Goal: Find specific page/section: Find specific page/section

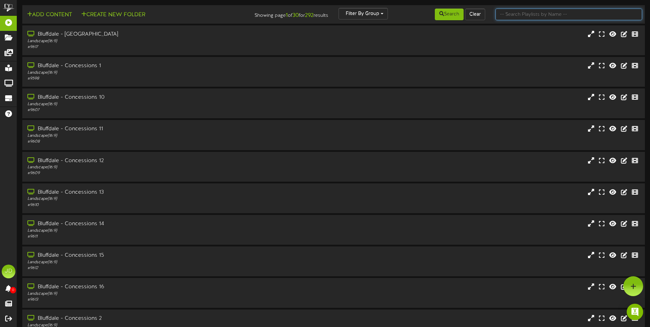
click at [544, 17] on input "text" at bounding box center [568, 15] width 147 height 12
type input "surprise"
click at [435, 15] on button "Search" at bounding box center [449, 15] width 29 height 12
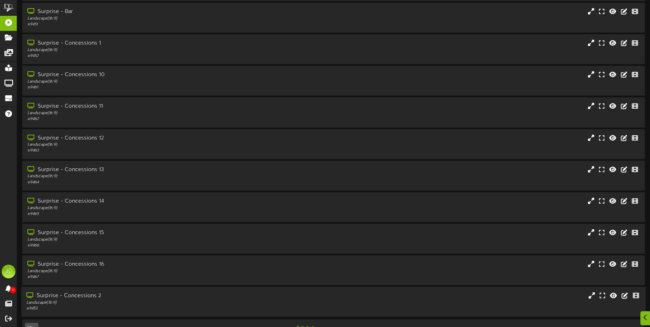
scroll to position [41, 0]
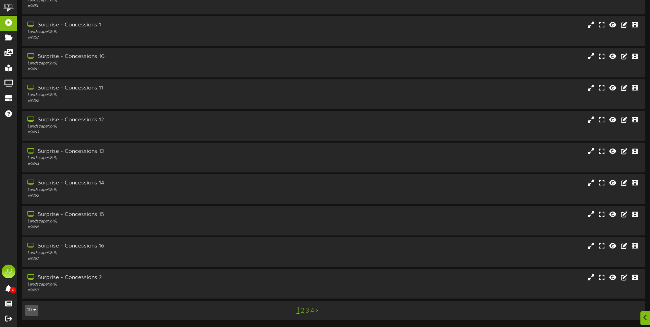
click at [307, 311] on link "3" at bounding box center [306, 311] width 3 height 8
click at [123, 188] on div "Portrait ( 9:16 )" at bounding box center [151, 190] width 250 height 6
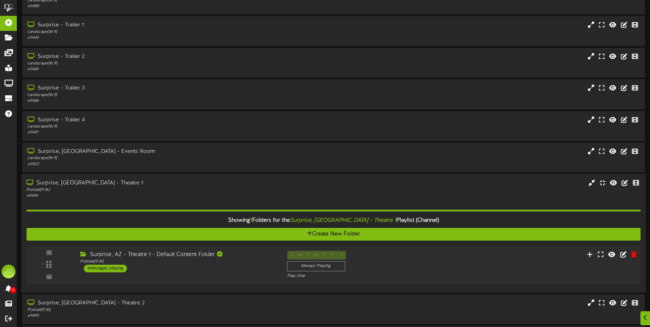
click at [219, 268] on div "Surprise, AZ - Theatre 1 - Default Content Folder Portrait ( 9:16 ) 1 messages …" at bounding box center [178, 261] width 206 height 22
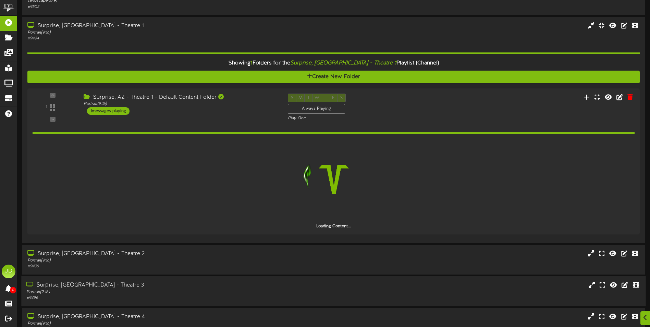
scroll to position [212, 0]
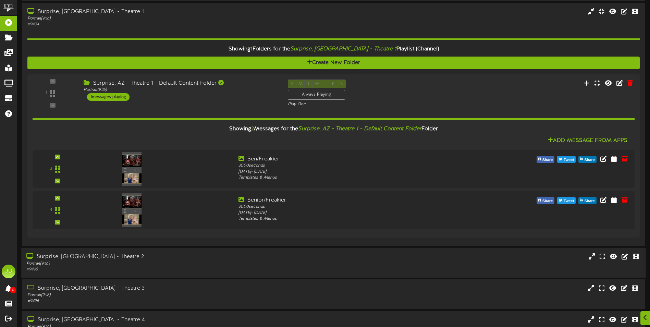
click at [247, 264] on div "Portrait ( 9:16 )" at bounding box center [151, 263] width 250 height 6
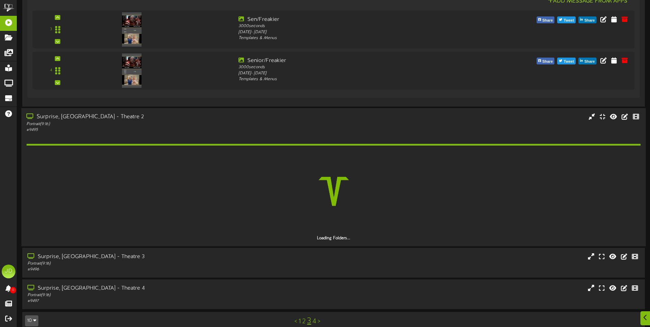
scroll to position [352, 0]
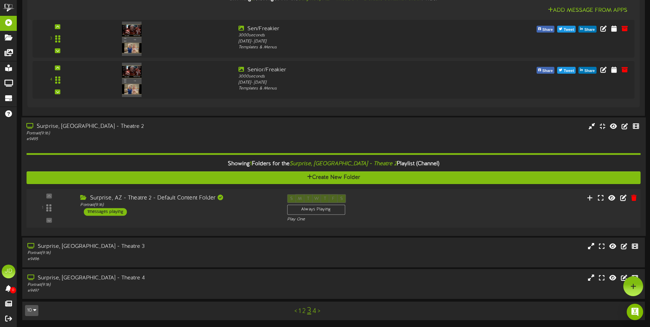
click at [234, 221] on div "1 ( 9:16" at bounding box center [333, 208] width 620 height 28
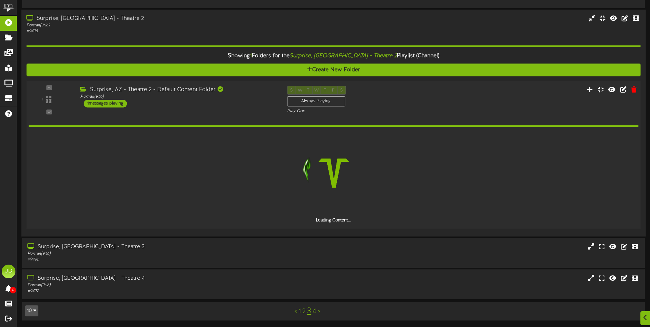
scroll to position [426, 0]
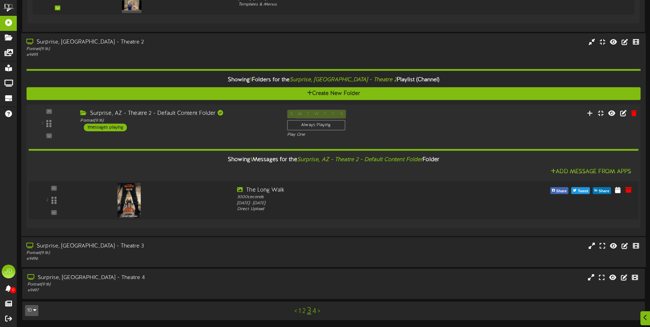
click at [322, 255] on div "Surprise, [GEOGRAPHIC_DATA] - Theatre 3 Portrait ( 9:16 ) # 9496" at bounding box center [333, 252] width 624 height 20
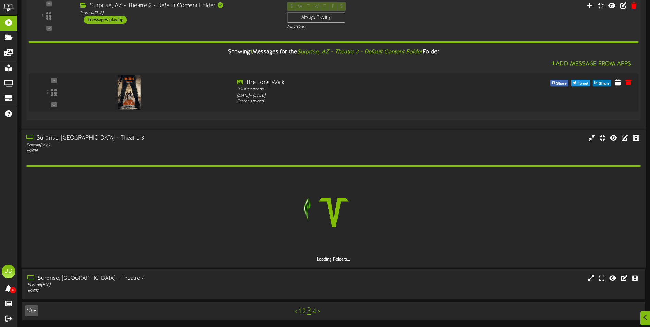
scroll to position [514, 0]
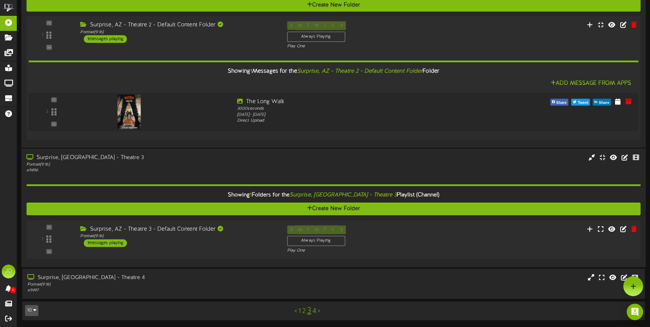
click at [228, 238] on div "Portrait ( 9:16 )" at bounding box center [178, 236] width 196 height 6
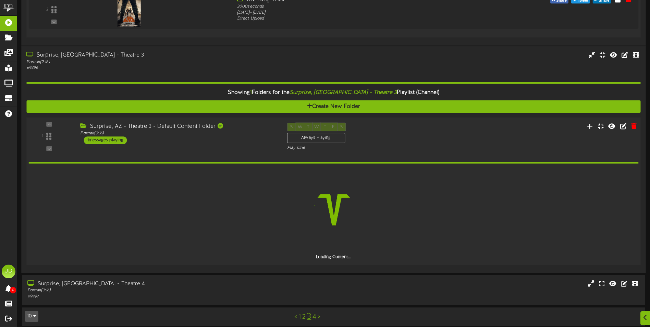
scroll to position [622, 0]
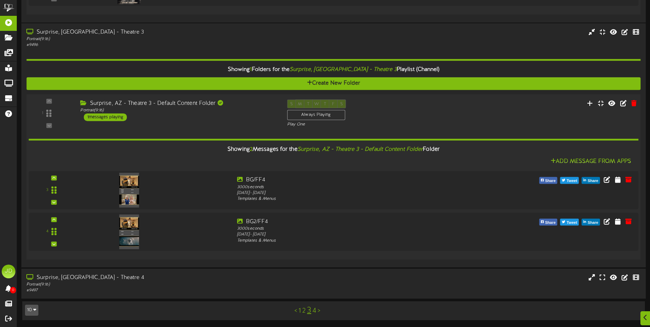
click at [198, 272] on div "Surprise, [GEOGRAPHIC_DATA] - Theatre 4 Portrait ( 9:16 ) # 9497" at bounding box center [333, 283] width 624 height 30
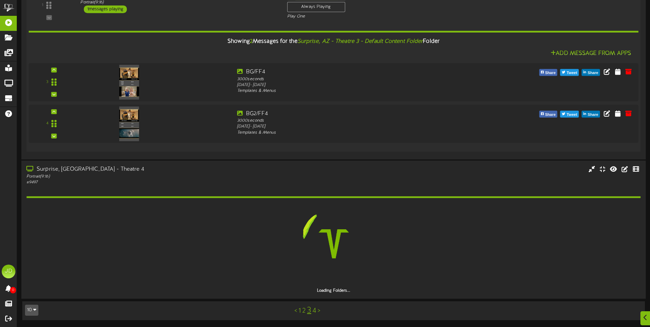
scroll to position [727, 0]
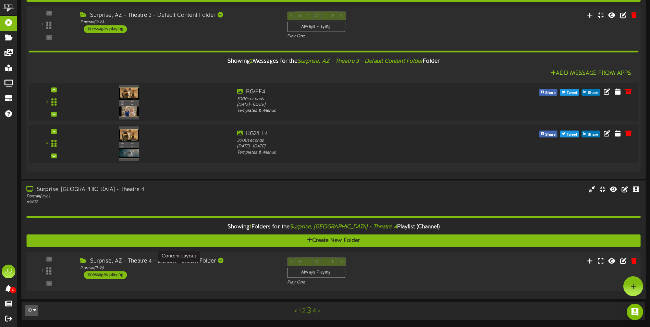
click at [244, 266] on div "Portrait ( 9:16 )" at bounding box center [178, 268] width 196 height 6
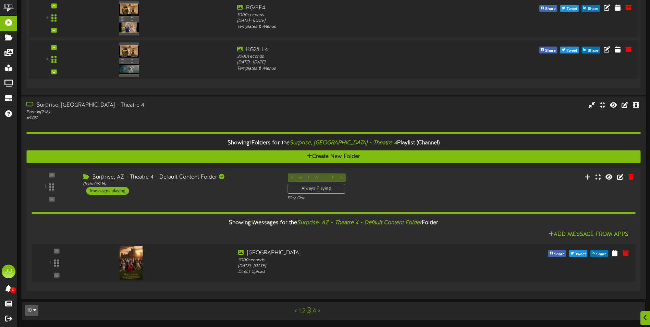
scroll to position [811, 0]
click at [313, 309] on link "4" at bounding box center [314, 311] width 4 height 8
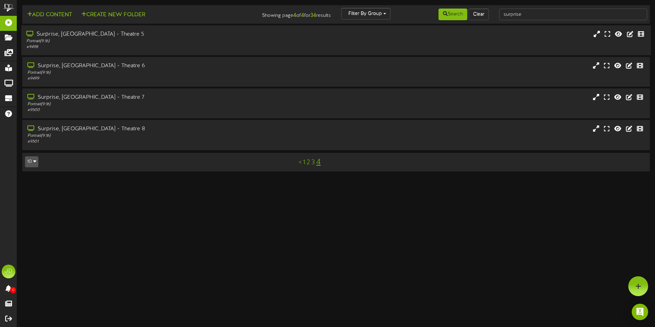
click at [111, 46] on div "# 9498" at bounding box center [152, 47] width 252 height 6
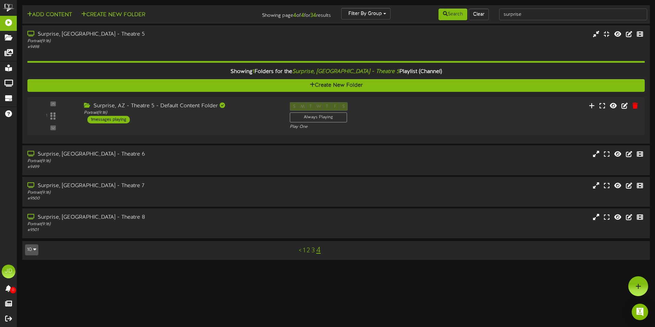
click at [218, 128] on div "1 ( 9:16" at bounding box center [335, 116] width 617 height 28
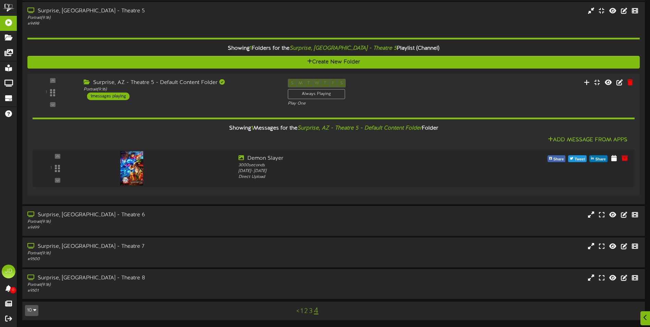
scroll to position [23, 0]
click at [201, 211] on div "Surprise, [GEOGRAPHIC_DATA] - Theatre 6" at bounding box center [151, 215] width 250 height 8
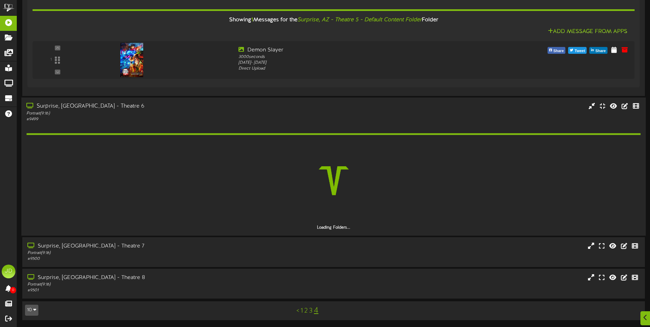
scroll to position [112, 0]
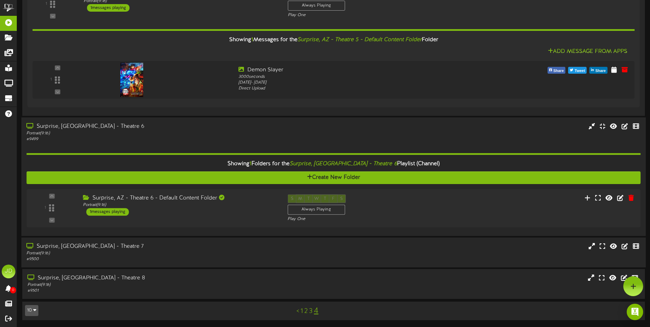
click at [228, 245] on div "Surprise, [GEOGRAPHIC_DATA] - Theatre 7" at bounding box center [151, 246] width 250 height 8
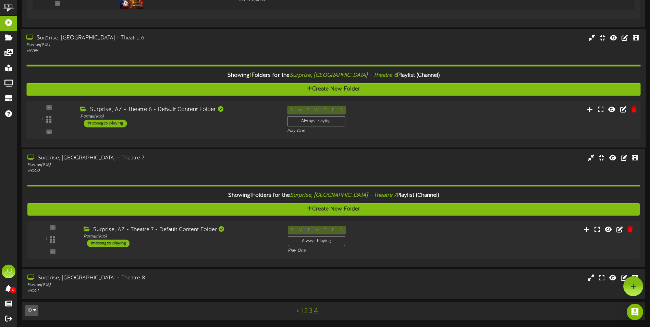
scroll to position [200, 0]
click at [248, 245] on div "Surprise, AZ - Theatre 7 - Default Content Folder Portrait ( 9:16 ) 1 messages …" at bounding box center [178, 236] width 206 height 22
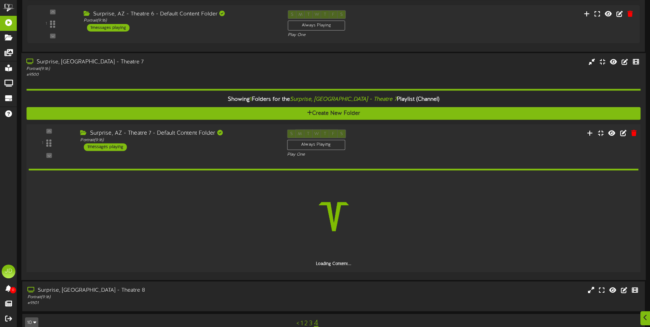
scroll to position [308, 0]
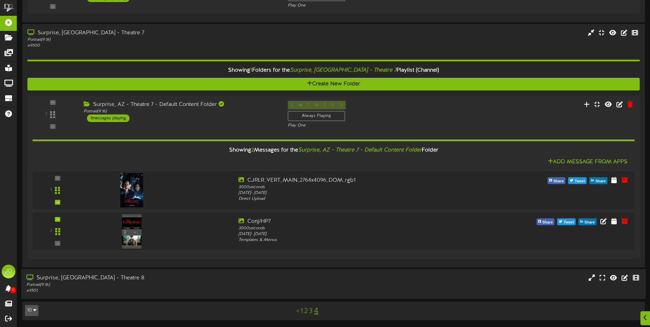
click at [150, 284] on div "Portrait ( 9:16 )" at bounding box center [151, 284] width 250 height 6
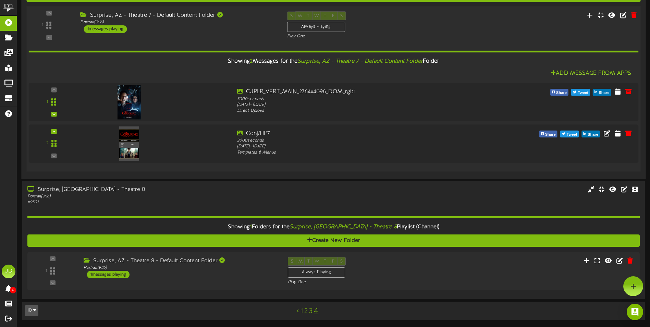
scroll to position [413, 0]
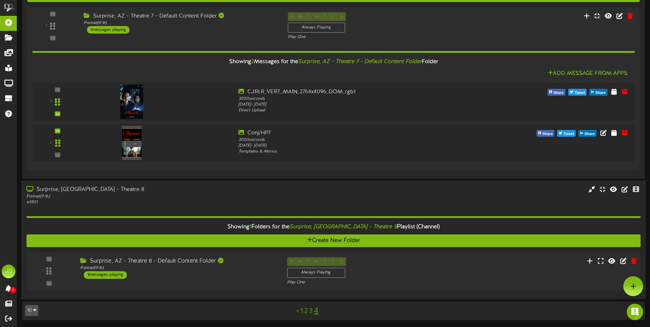
drag, startPoint x: 232, startPoint y: 286, endPoint x: 232, endPoint y: 281, distance: 4.5
click at [232, 286] on div "1 Portrait ( )" at bounding box center [333, 271] width 620 height 39
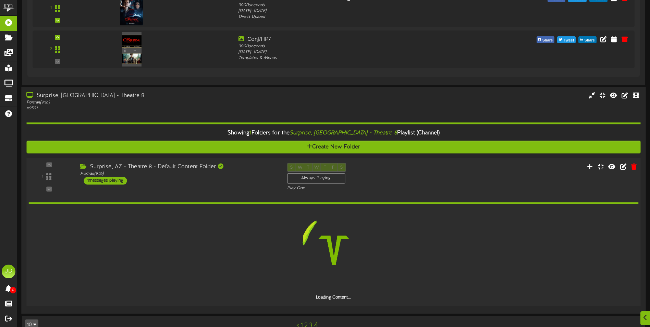
scroll to position [497, 0]
